Goal: Information Seeking & Learning: Learn about a topic

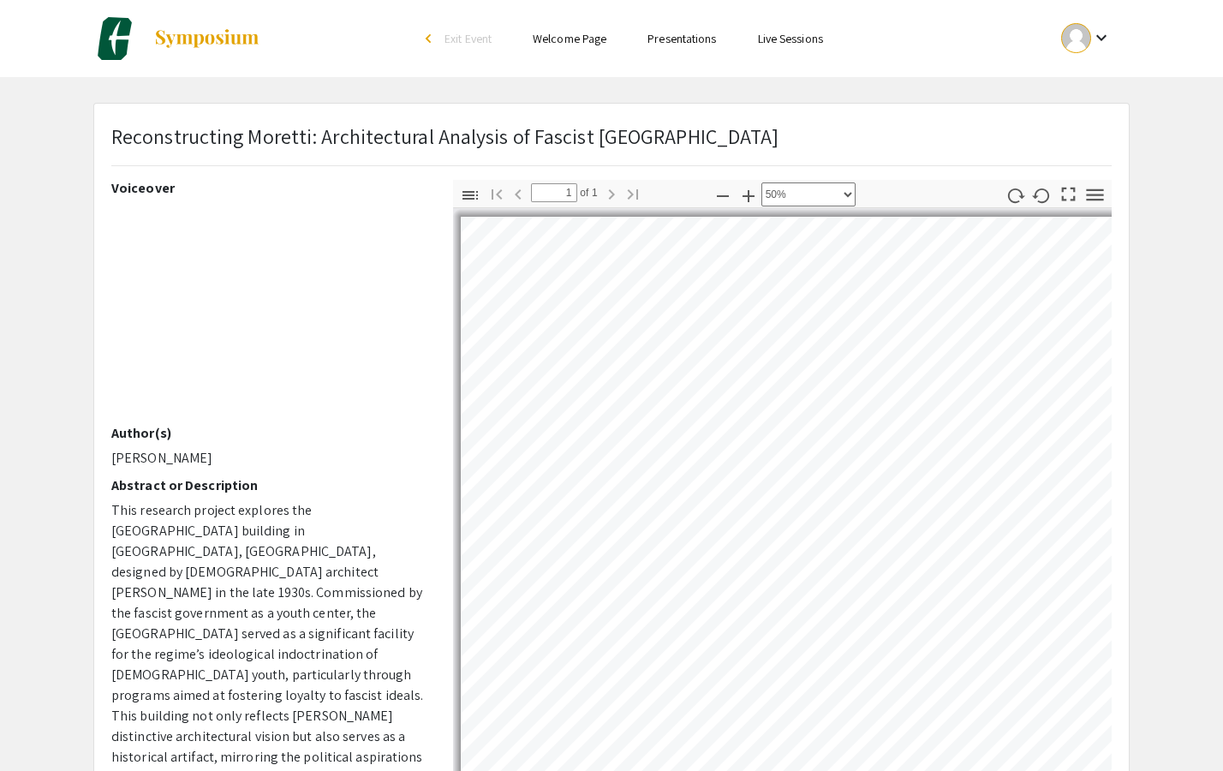
select select "0.5"
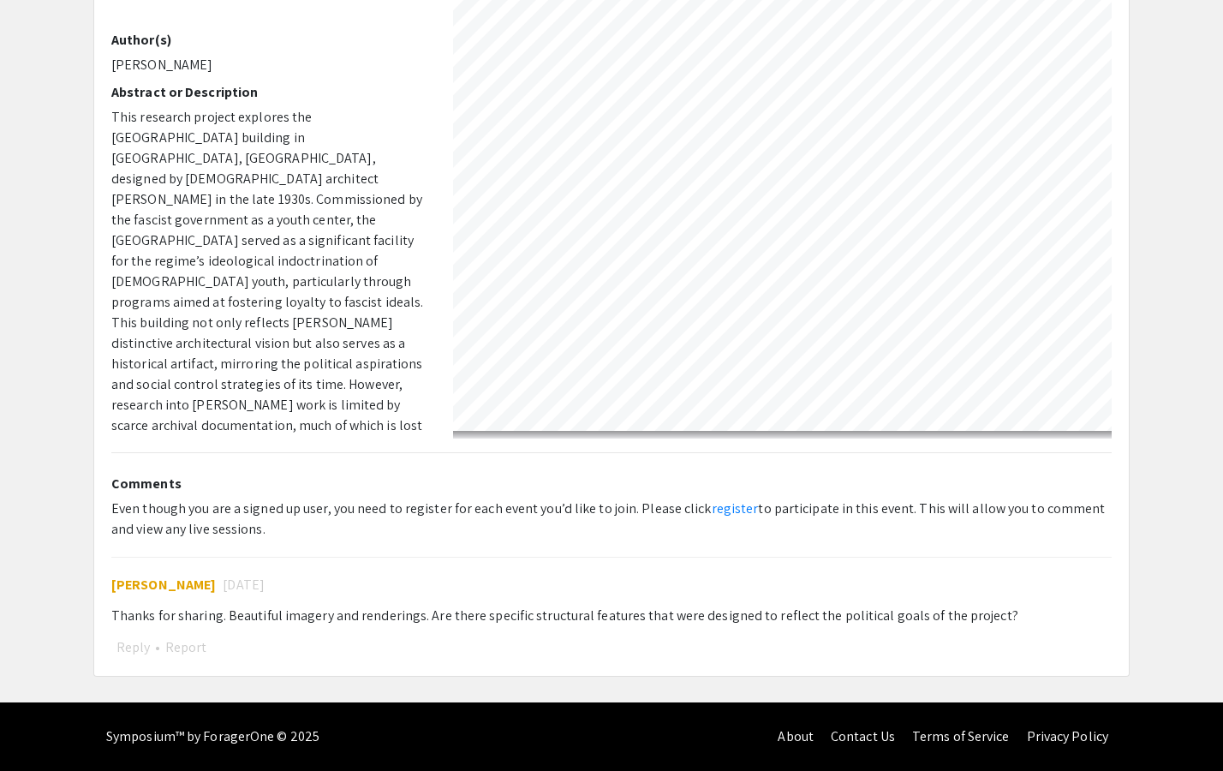
scroll to position [761, 0]
click at [158, 587] on span "[PERSON_NAME]" at bounding box center [163, 585] width 104 height 18
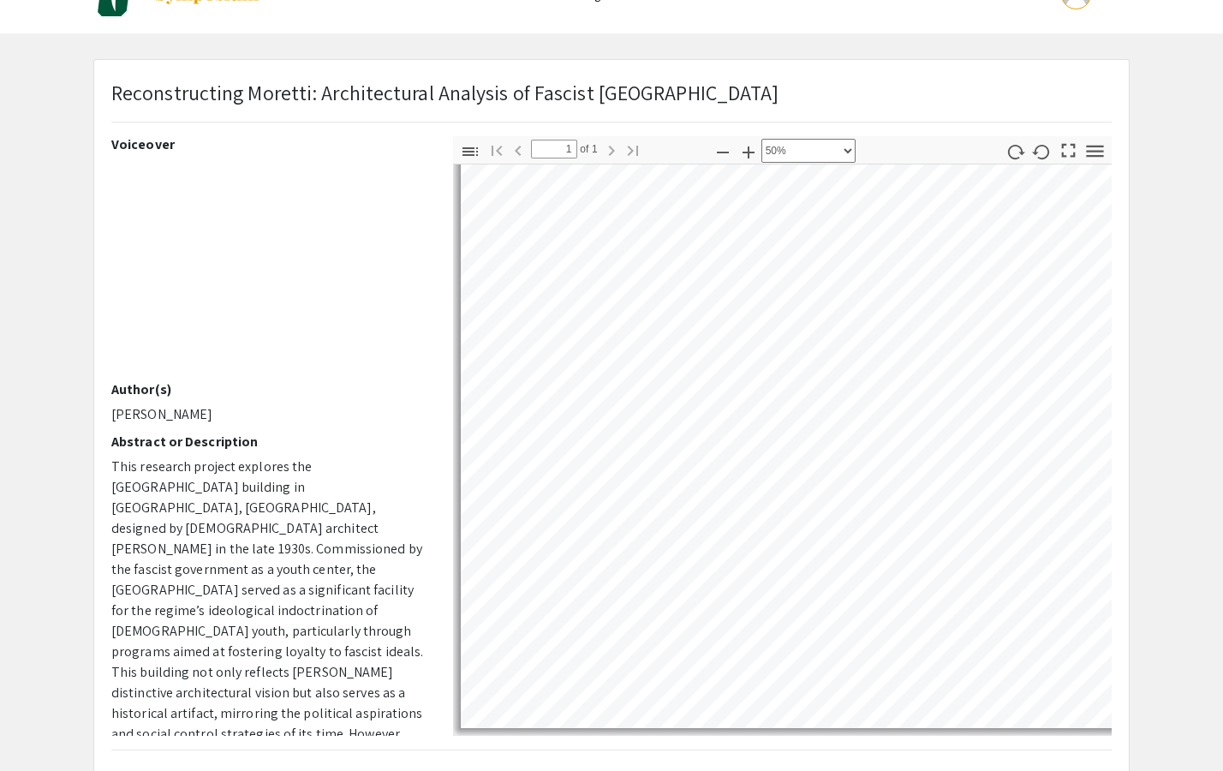
scroll to position [0, 0]
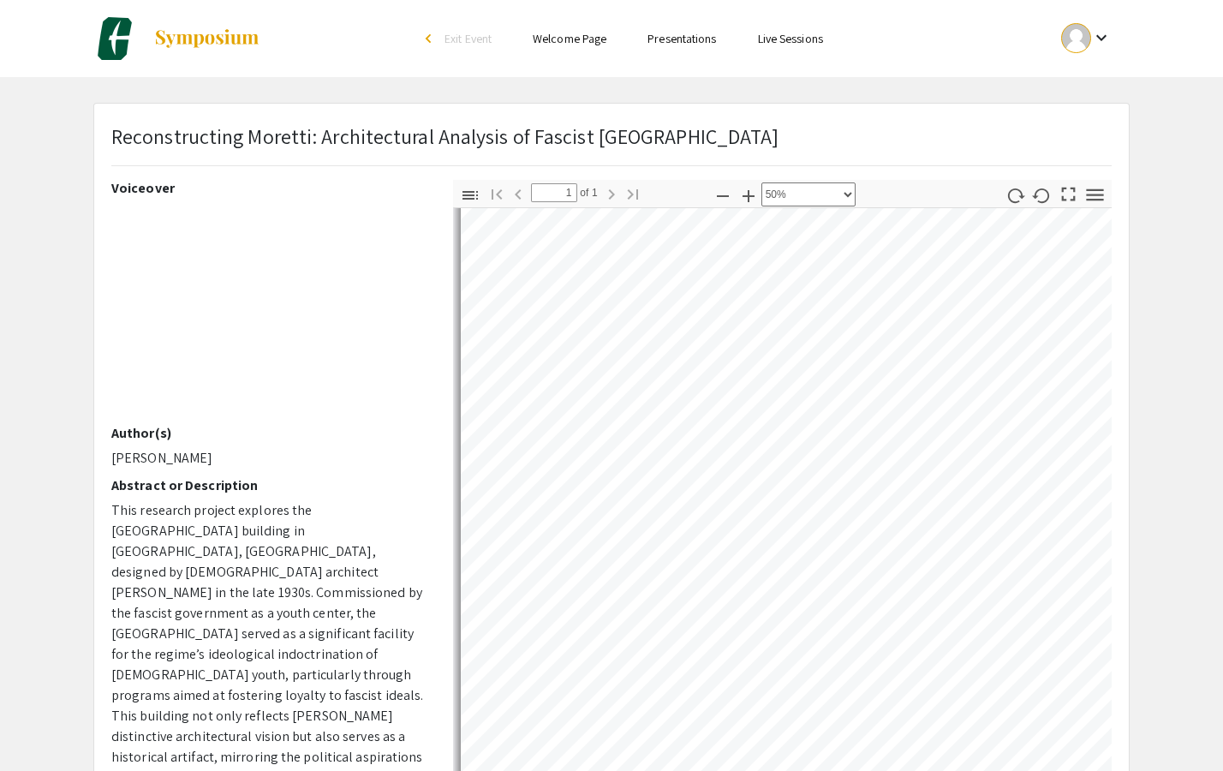
click at [582, 39] on link "Welcome Page" at bounding box center [570, 38] width 74 height 15
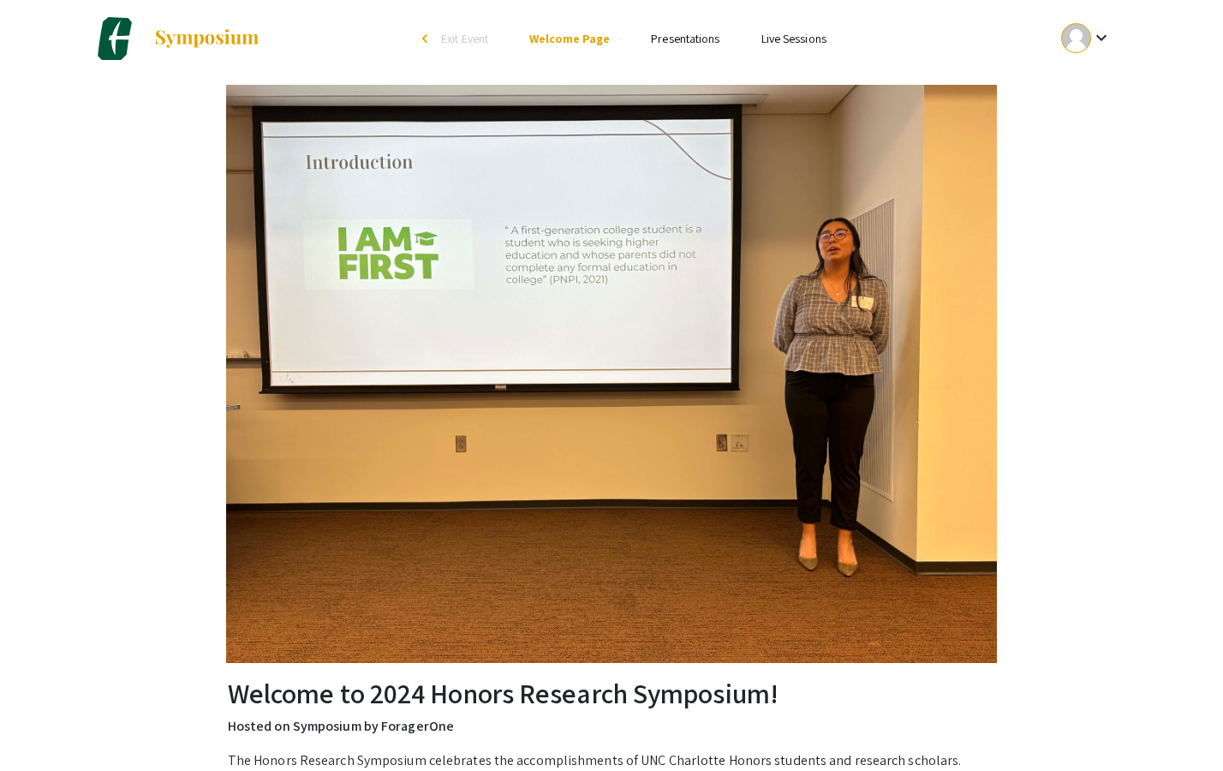
click at [683, 38] on link "Presentations" at bounding box center [685, 38] width 69 height 15
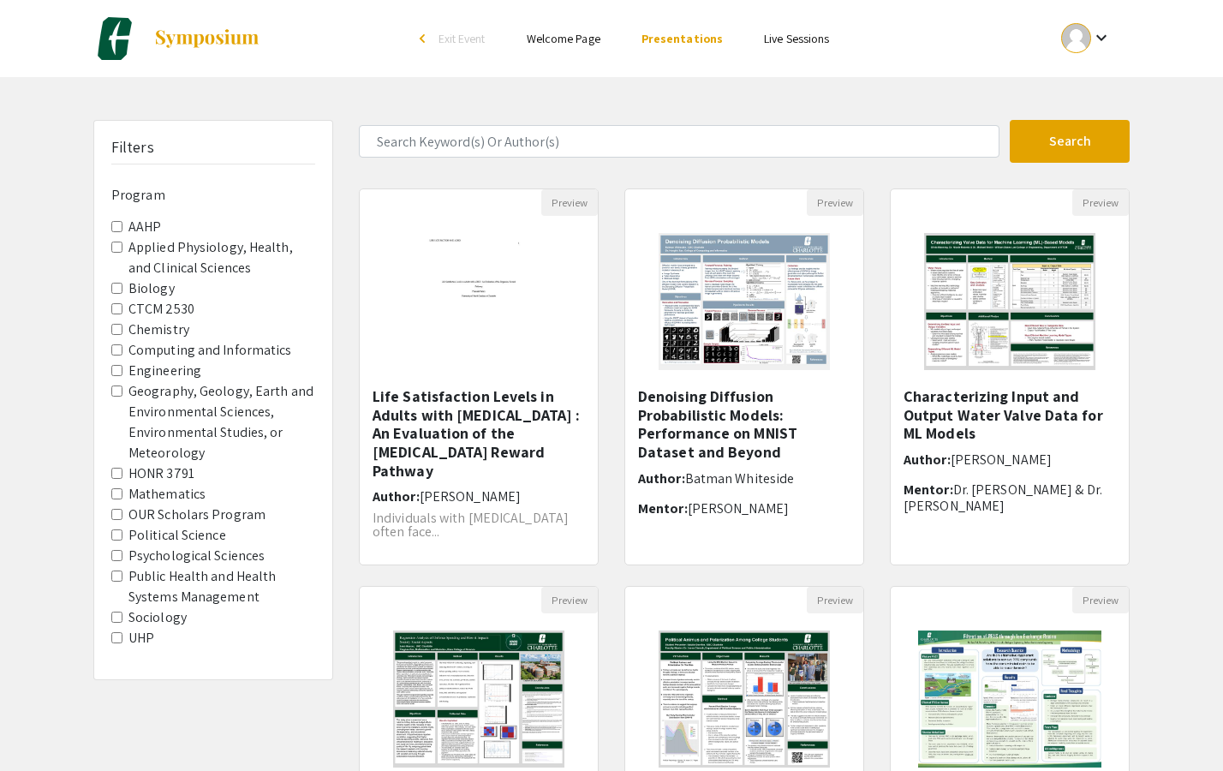
click at [116, 516] on Program "OUR Scholars Program" at bounding box center [116, 514] width 11 height 11
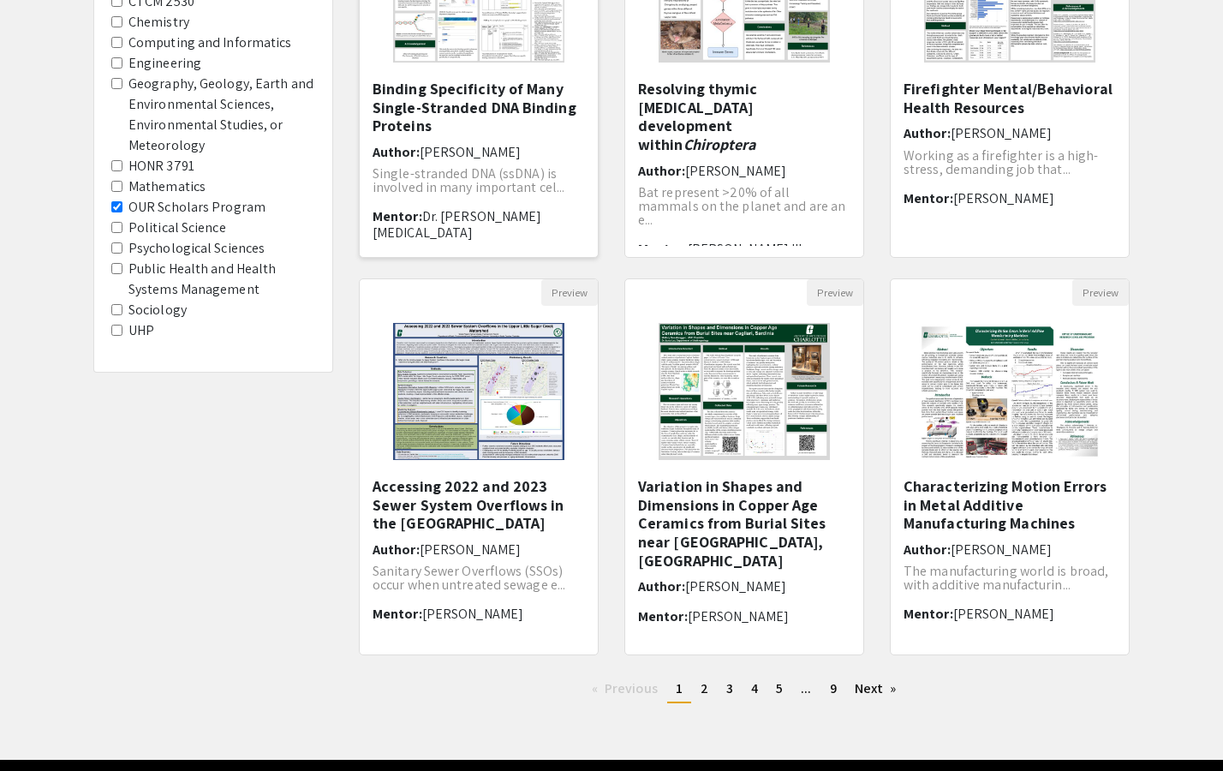
scroll to position [365, 0]
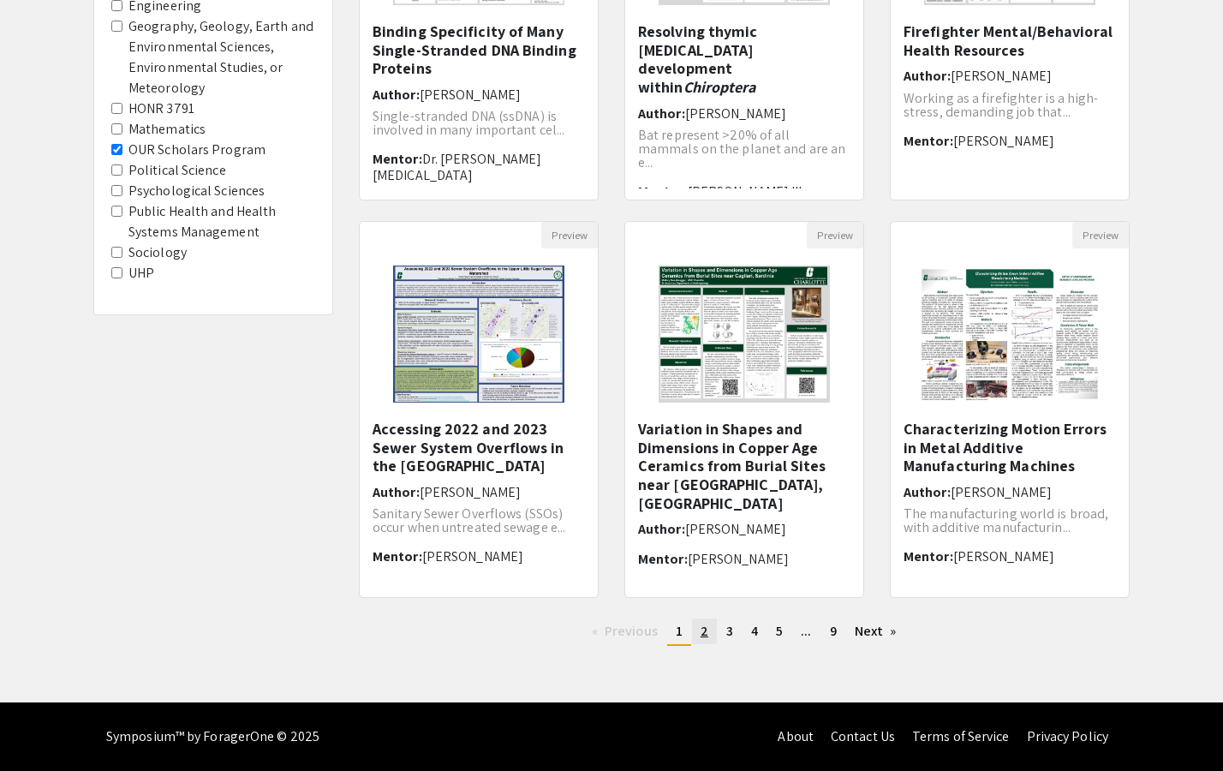
click at [706, 632] on span "2" at bounding box center [705, 631] width 8 height 18
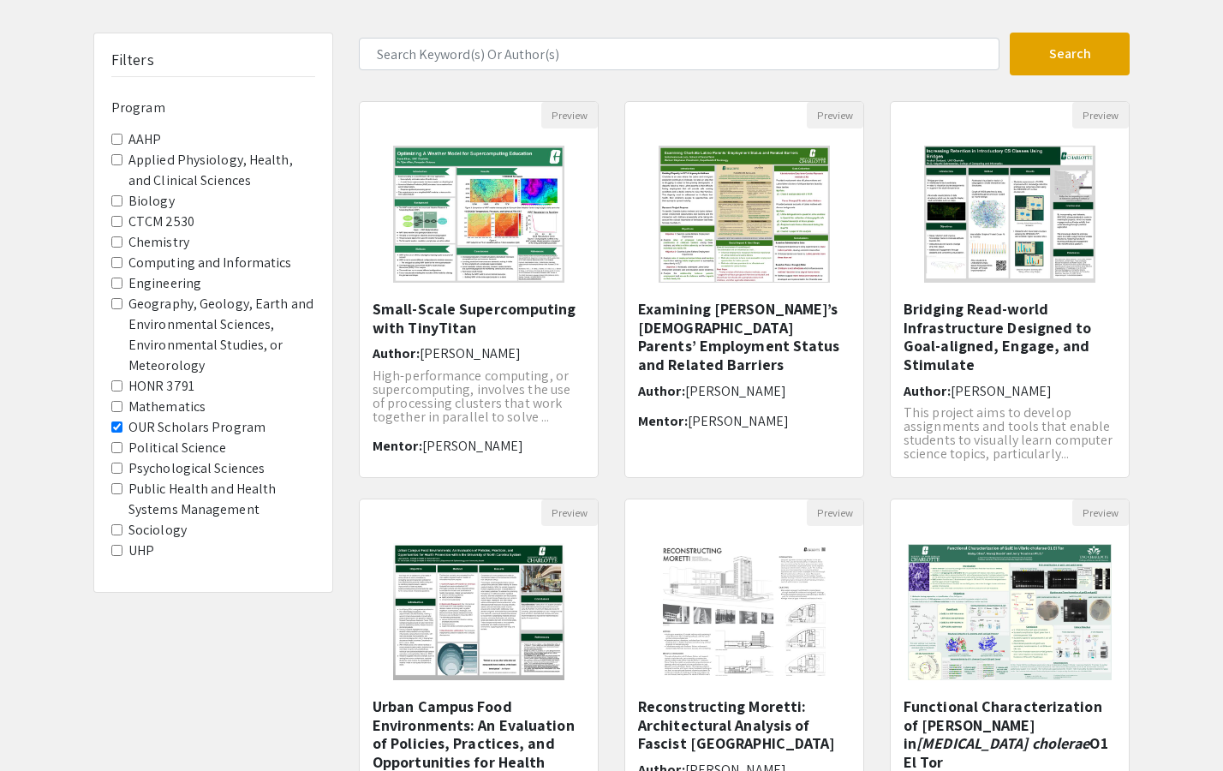
scroll to position [365, 0]
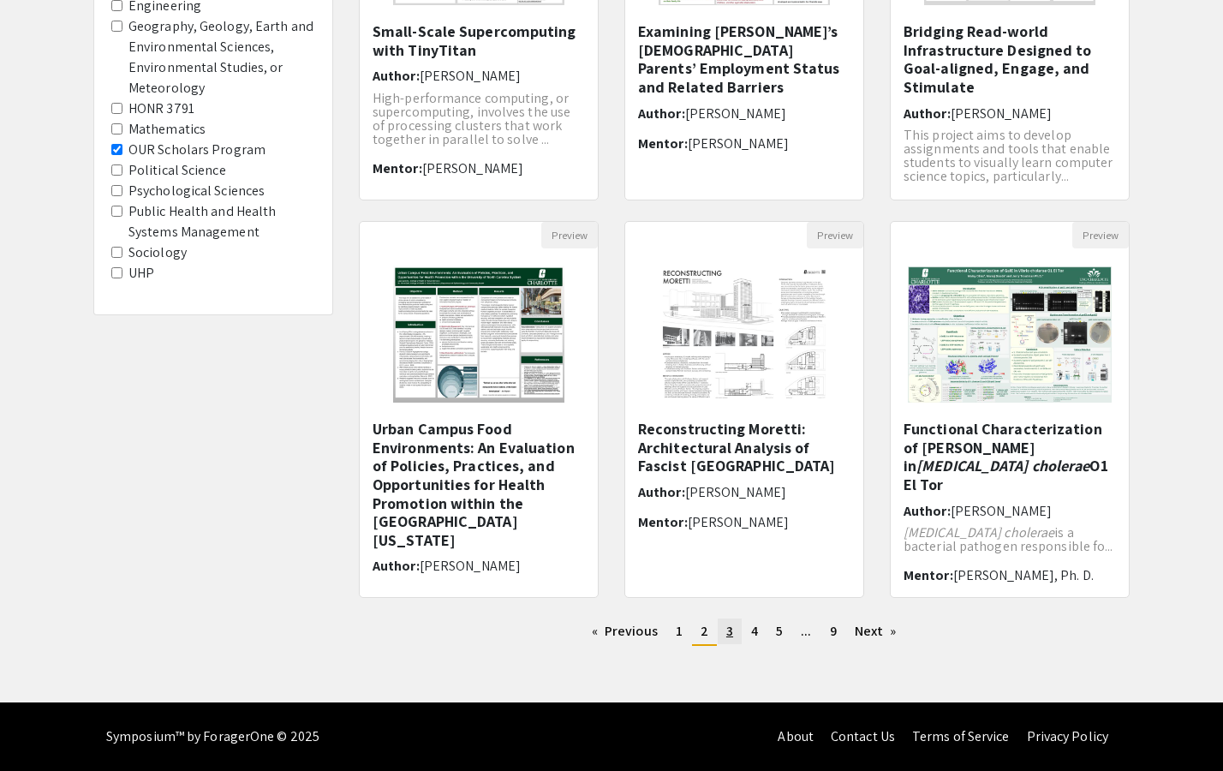
click at [736, 629] on link "page 3" at bounding box center [730, 631] width 24 height 26
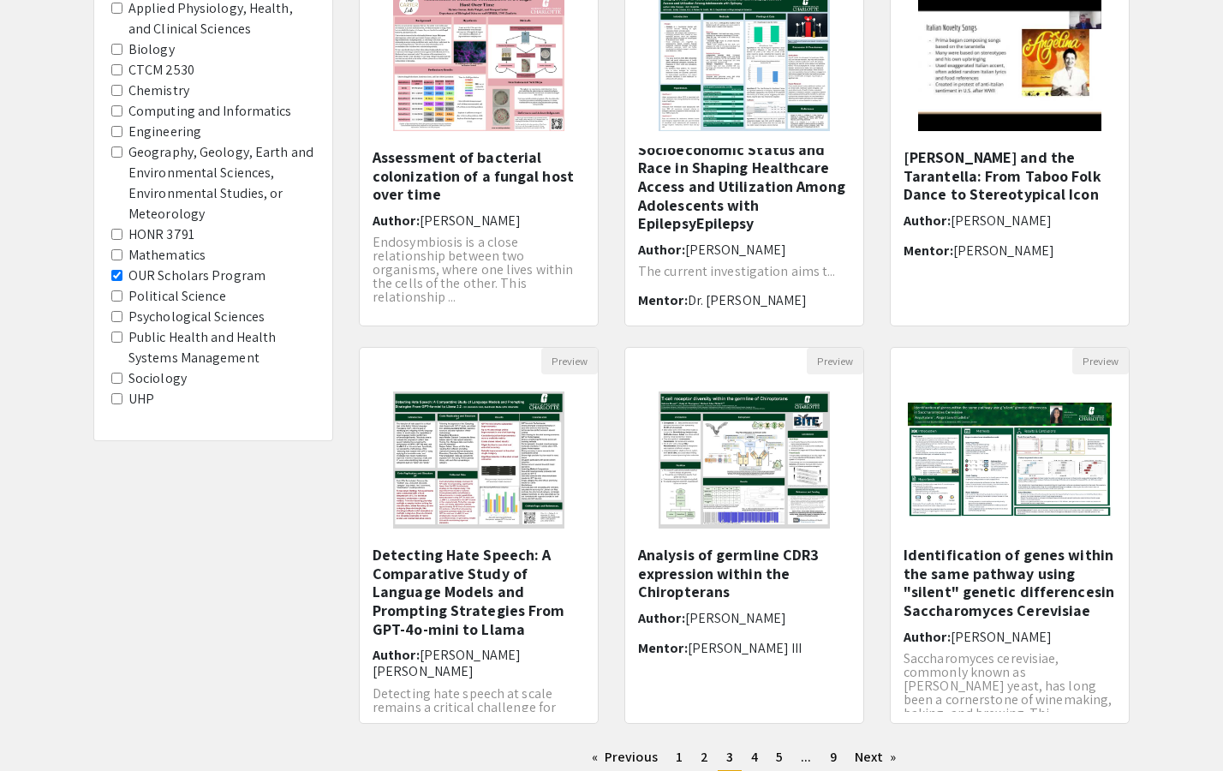
scroll to position [365, 0]
